Goal: Navigation & Orientation: Understand site structure

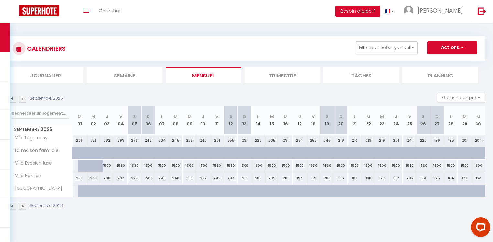
click at [13, 96] on img at bounding box center [12, 99] width 7 height 7
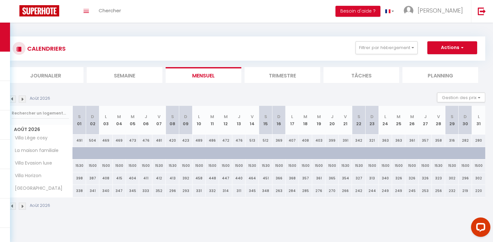
click at [13, 96] on img at bounding box center [12, 99] width 7 height 7
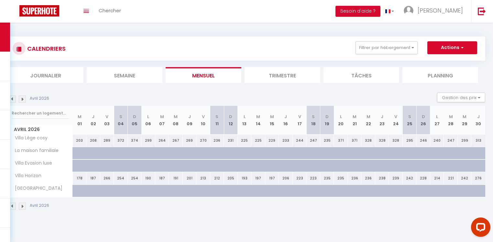
click at [13, 96] on img at bounding box center [12, 99] width 7 height 7
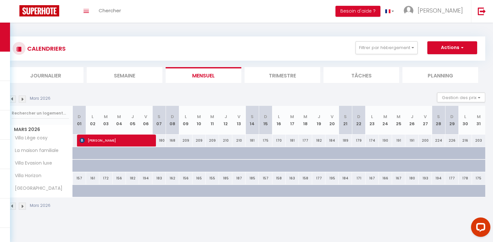
click at [13, 96] on img at bounding box center [12, 99] width 7 height 7
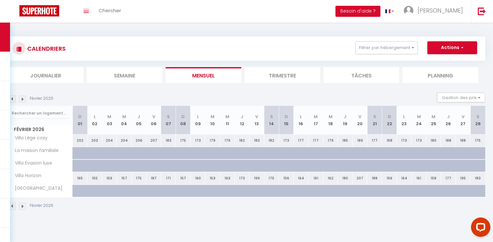
click at [13, 96] on img at bounding box center [12, 99] width 7 height 7
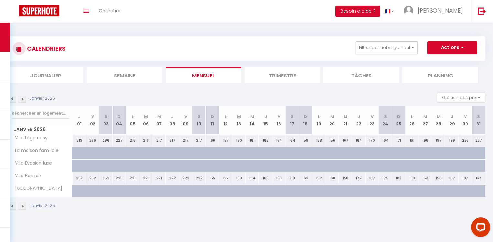
click at [13, 96] on img at bounding box center [12, 99] width 7 height 7
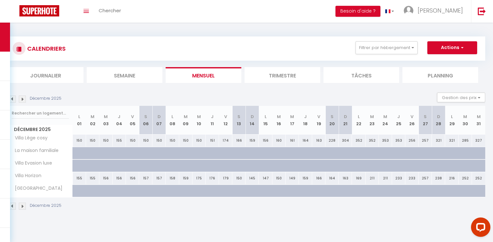
click at [13, 96] on img at bounding box center [12, 99] width 7 height 7
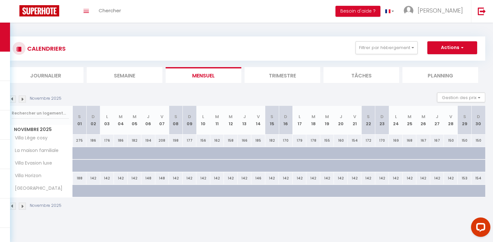
click at [13, 96] on img at bounding box center [12, 99] width 7 height 7
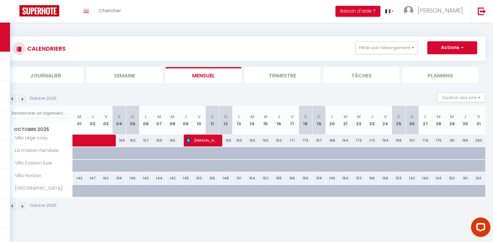
click at [13, 96] on img at bounding box center [12, 99] width 7 height 7
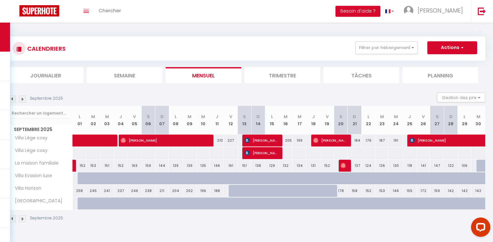
click at [13, 96] on img at bounding box center [12, 99] width 7 height 7
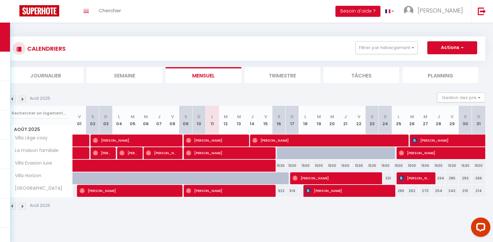
click at [13, 96] on img at bounding box center [12, 99] width 7 height 7
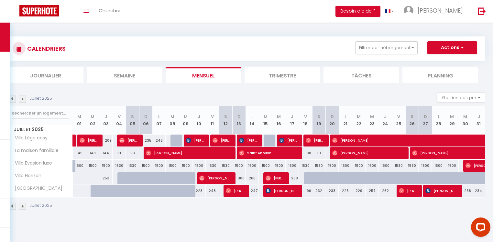
click at [13, 96] on img at bounding box center [12, 99] width 7 height 7
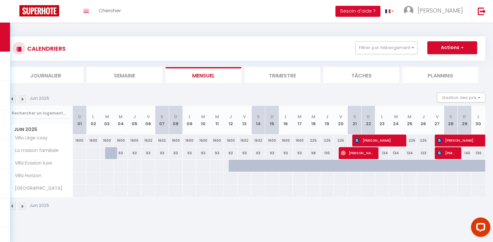
click at [22, 97] on img at bounding box center [22, 99] width 7 height 7
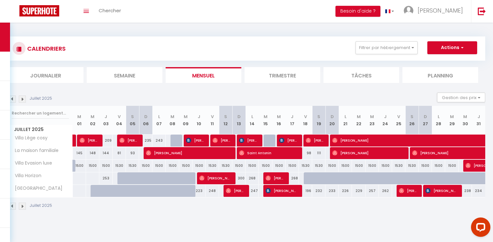
click at [22, 97] on img at bounding box center [22, 99] width 7 height 7
